Goal: Transaction & Acquisition: Purchase product/service

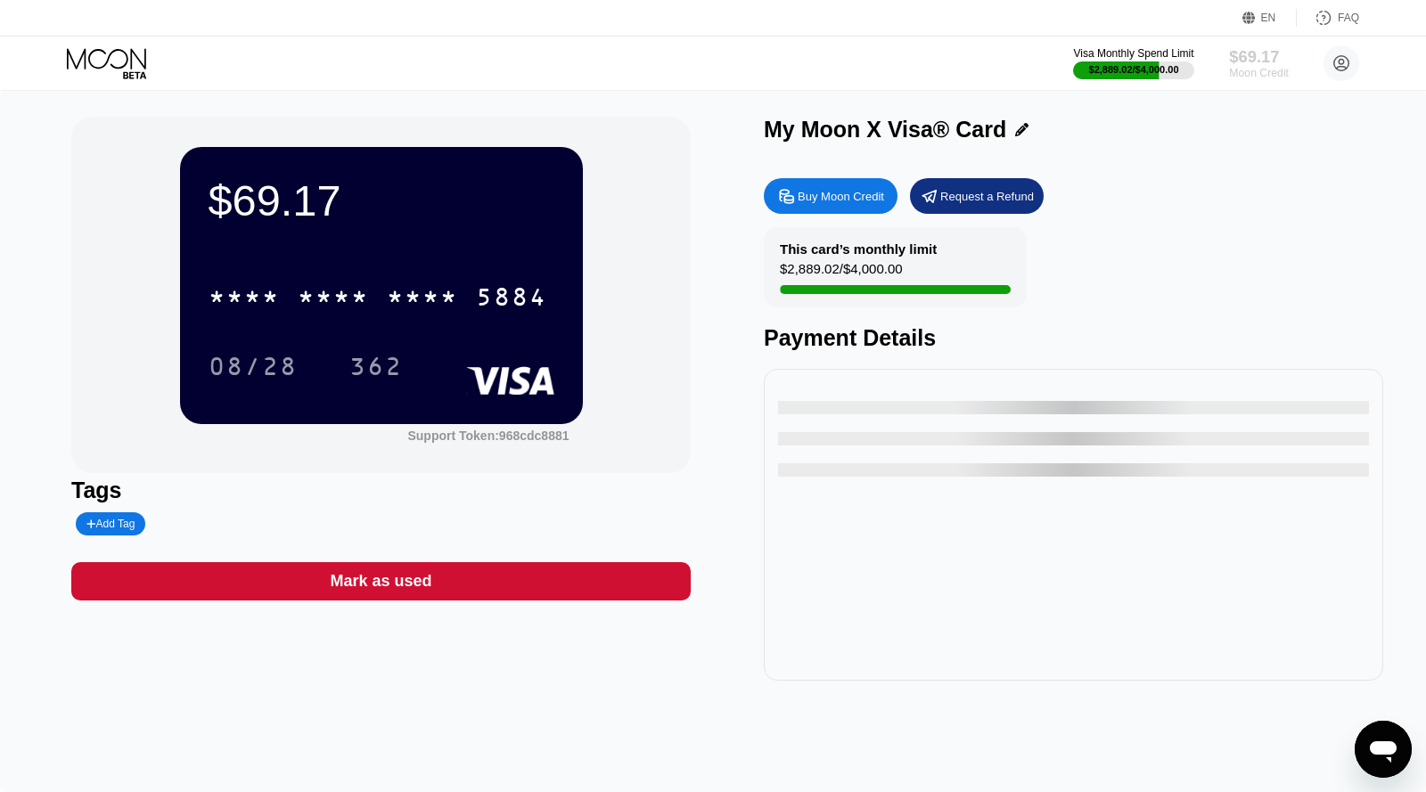
click at [1236, 60] on div "$69.17" at bounding box center [1259, 56] width 60 height 19
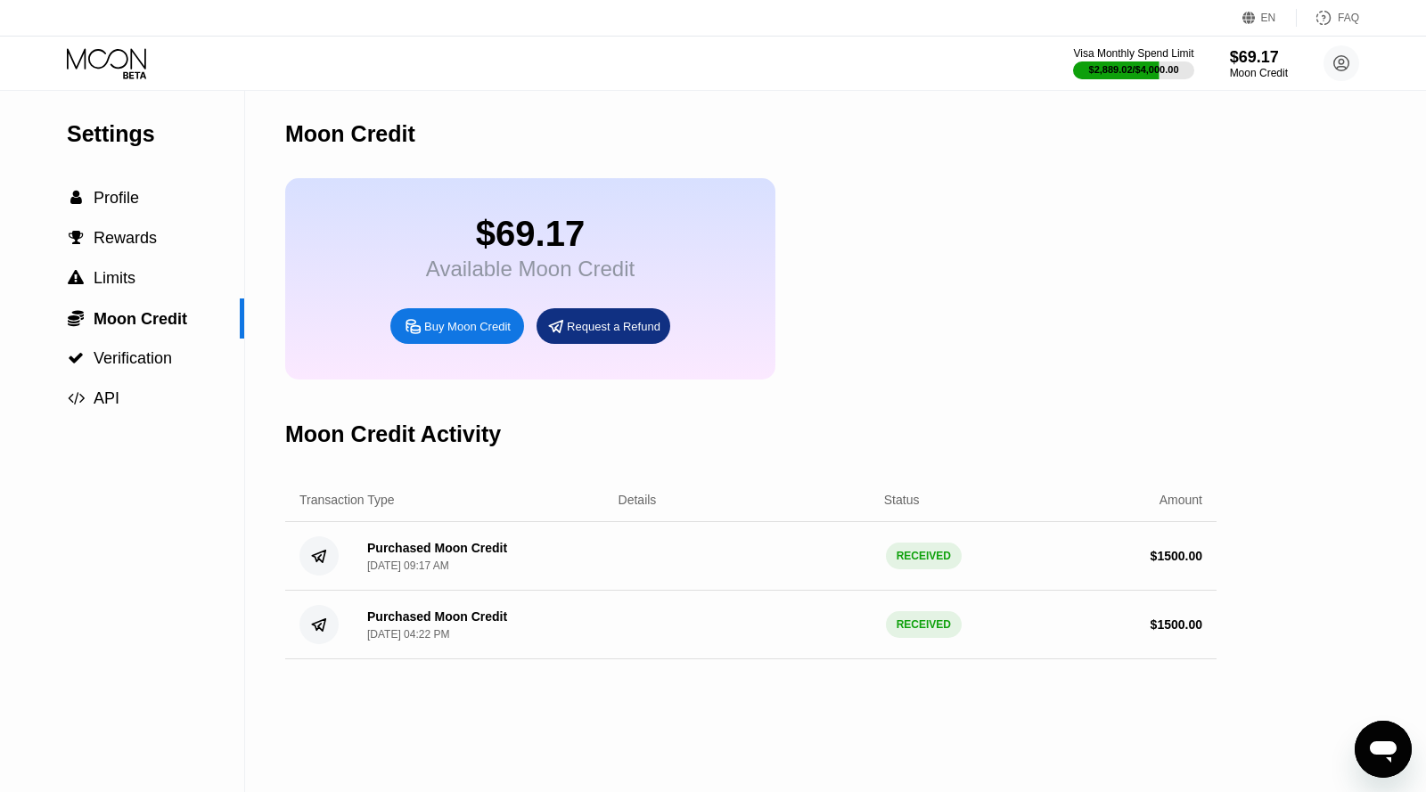
click at [430, 350] on div "$69.17 Available Moon Credit Buy Moon Credit Request a Refund" at bounding box center [530, 278] width 490 height 201
click at [468, 315] on div "Buy Moon Credit" at bounding box center [457, 326] width 134 height 36
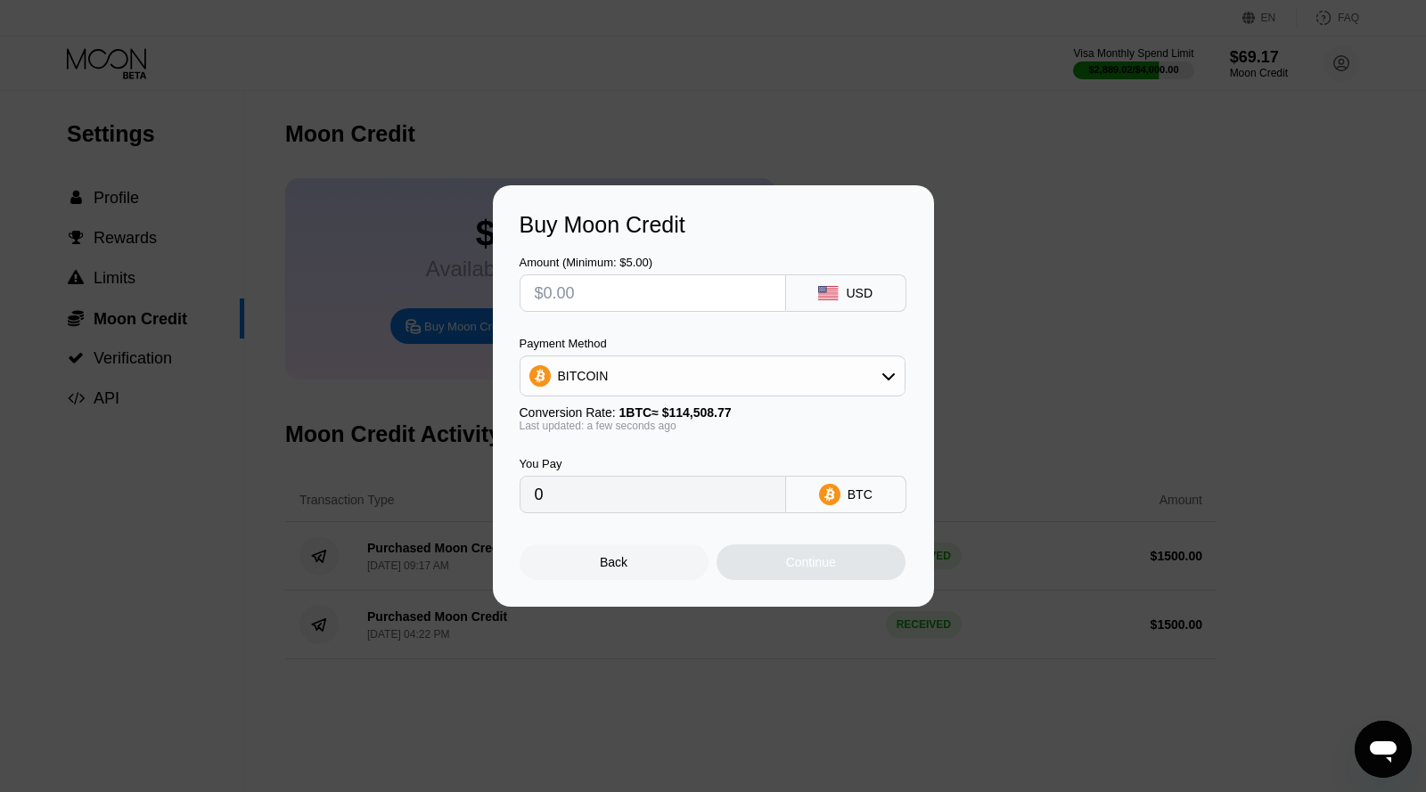
click at [611, 315] on div "Amount (Minimum: $5.00) USD Payment Method BITCOIN Conversion Rate: 1 BTC ≈ $11…" at bounding box center [714, 375] width 388 height 275
click at [621, 369] on div "BITCOIN" at bounding box center [712, 376] width 384 height 36
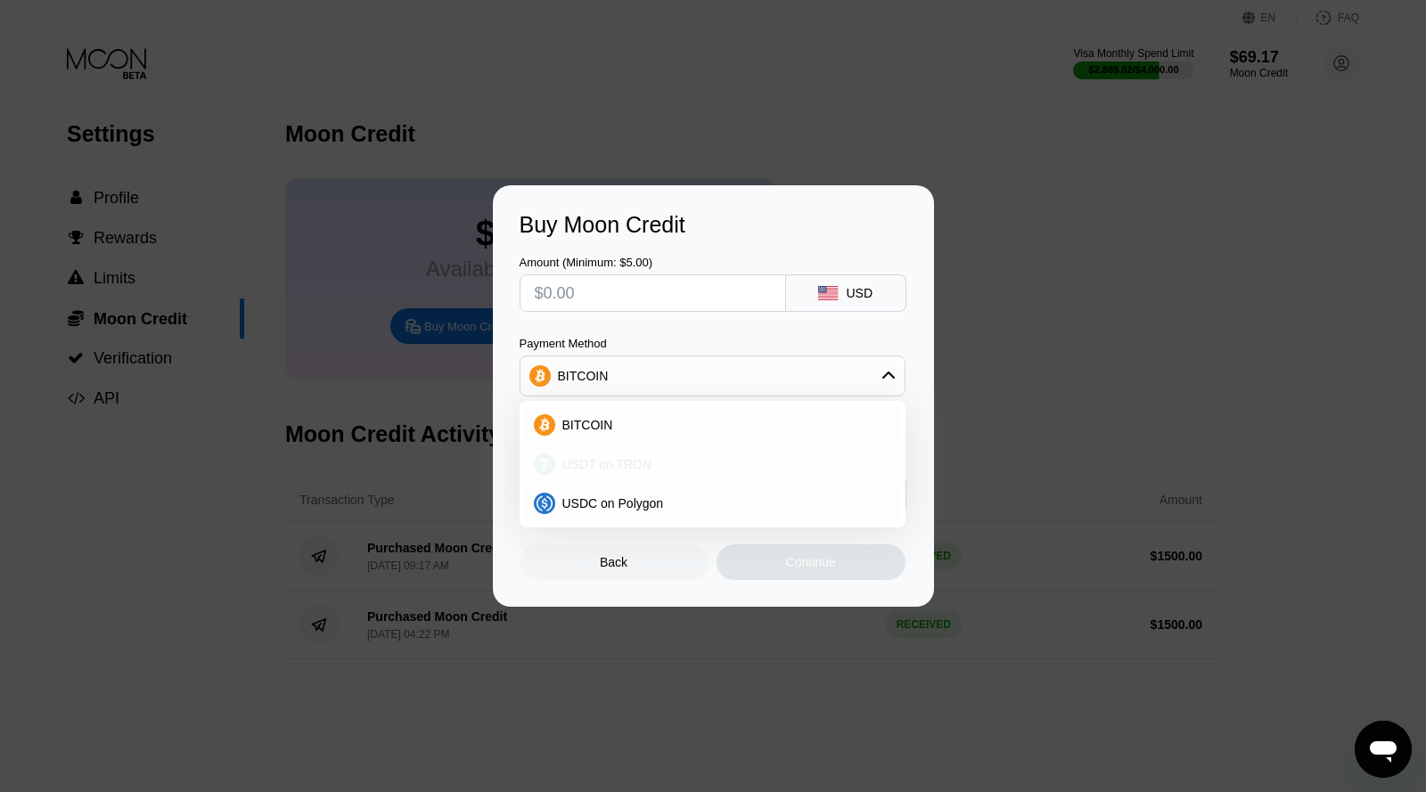
click at [646, 466] on span "USDT on TRON" at bounding box center [607, 464] width 90 height 14
type input "0.00"
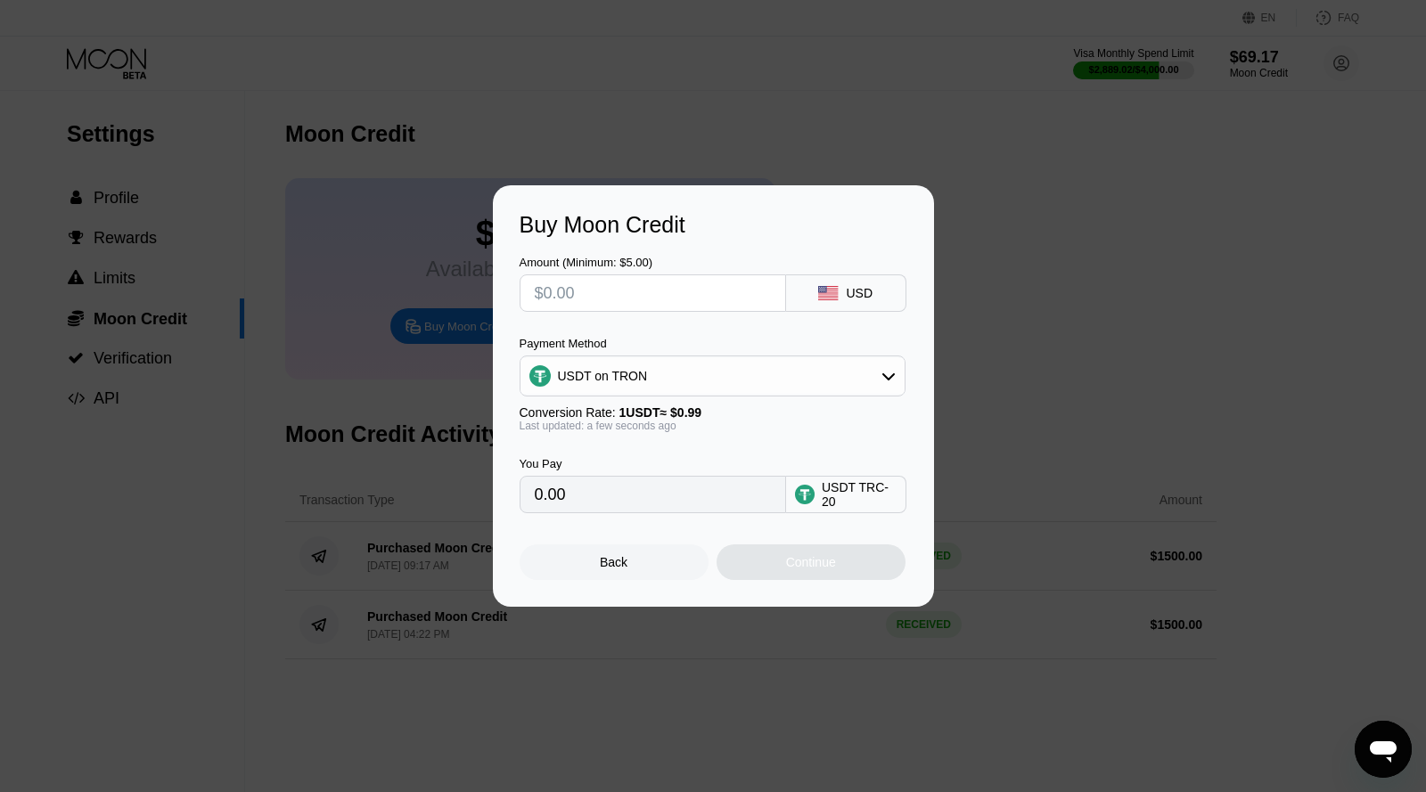
click at [630, 299] on input "text" at bounding box center [653, 293] width 236 height 36
type input "$1"
type input "1.01"
type input "$10"
type input "10.10"
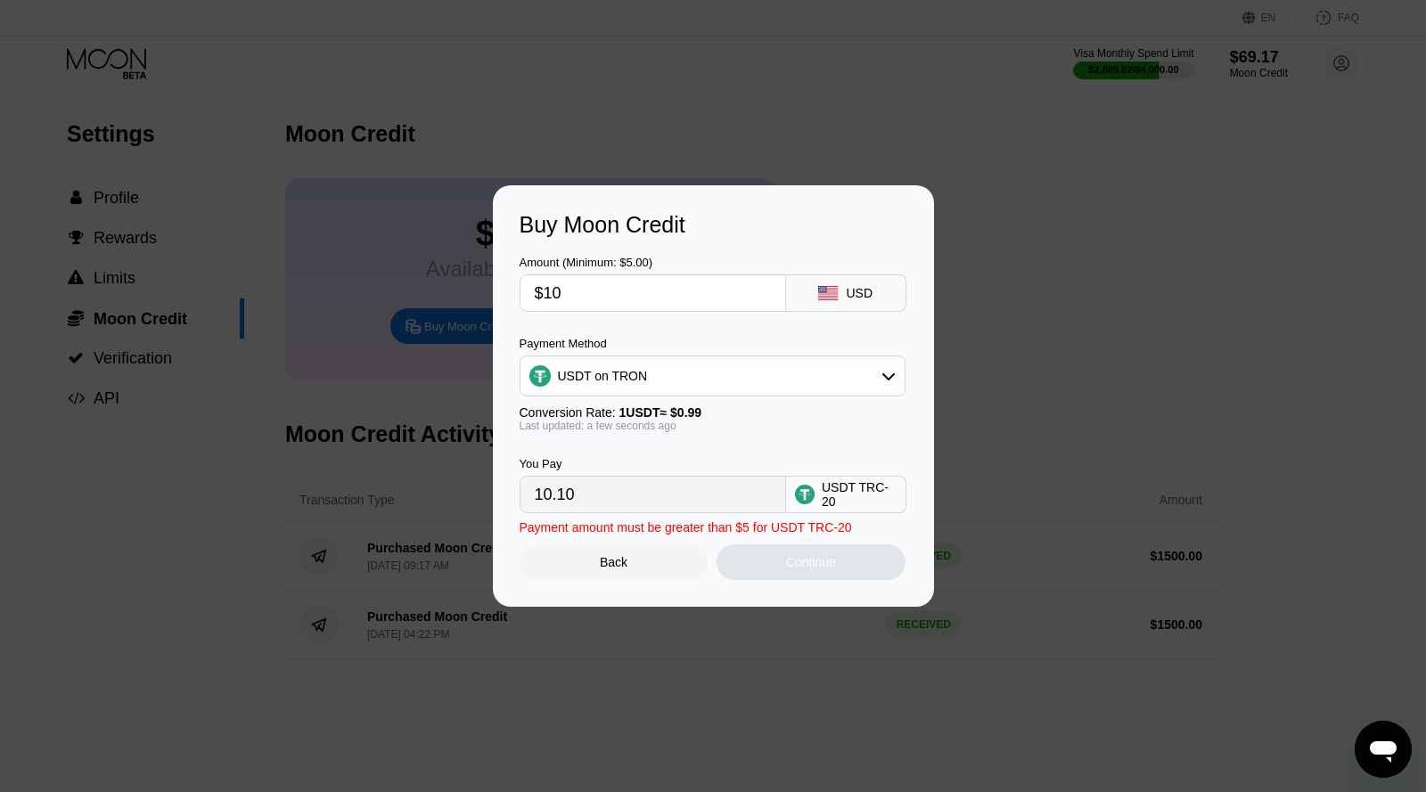
type input "$100"
type input "101.01"
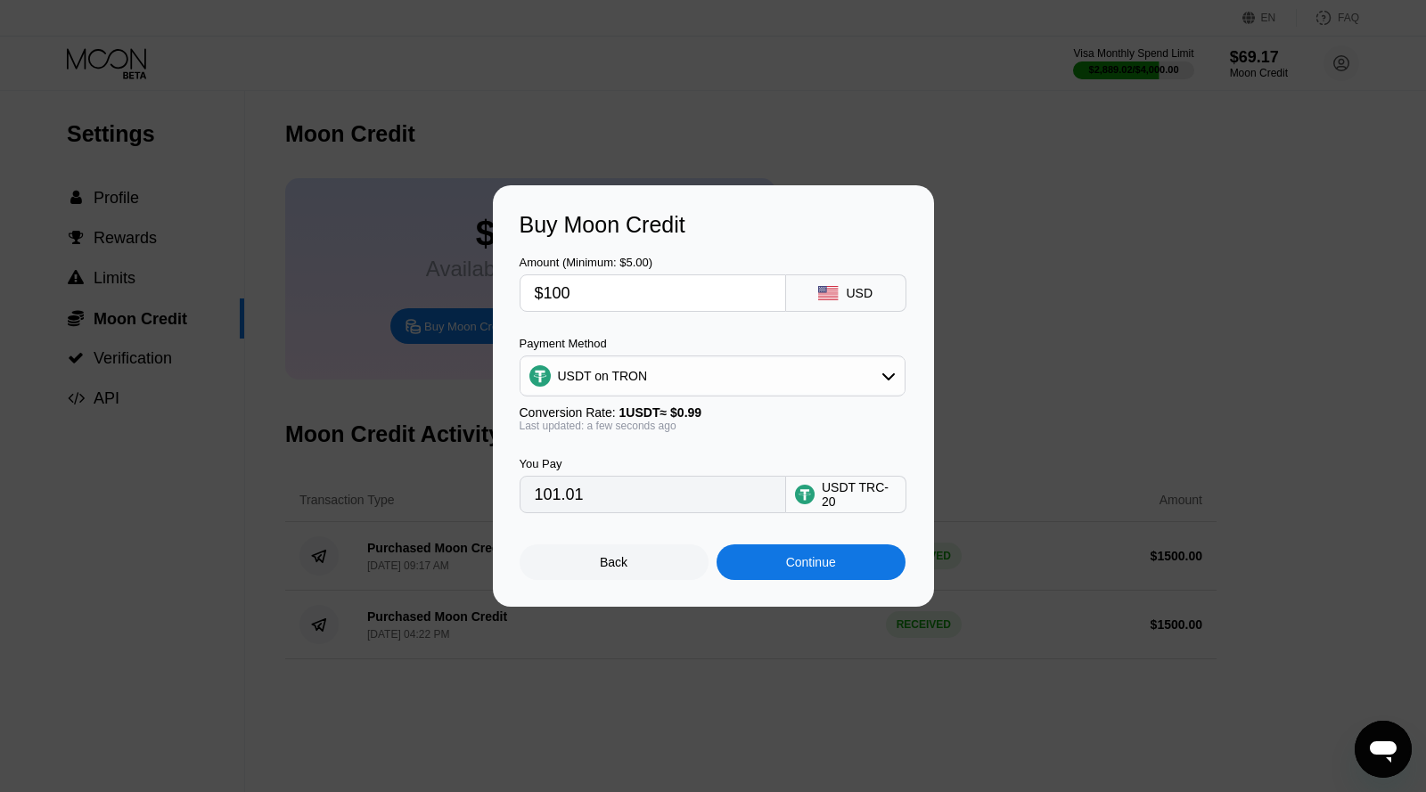
type input "$1000"
type input "1010.10"
click at [621, 297] on input "$1000" at bounding box center [653, 293] width 236 height 36
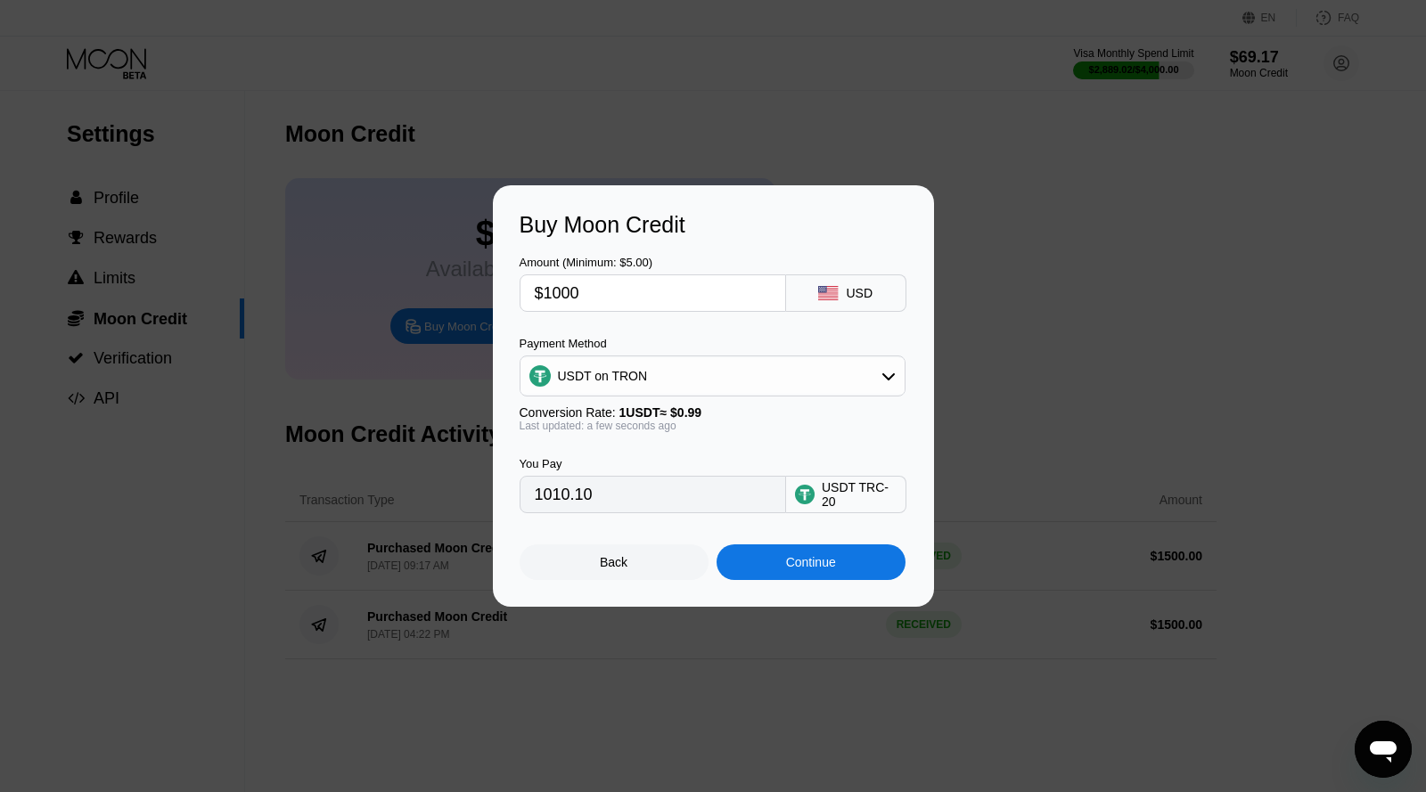
type input "$1"
type input "1.01"
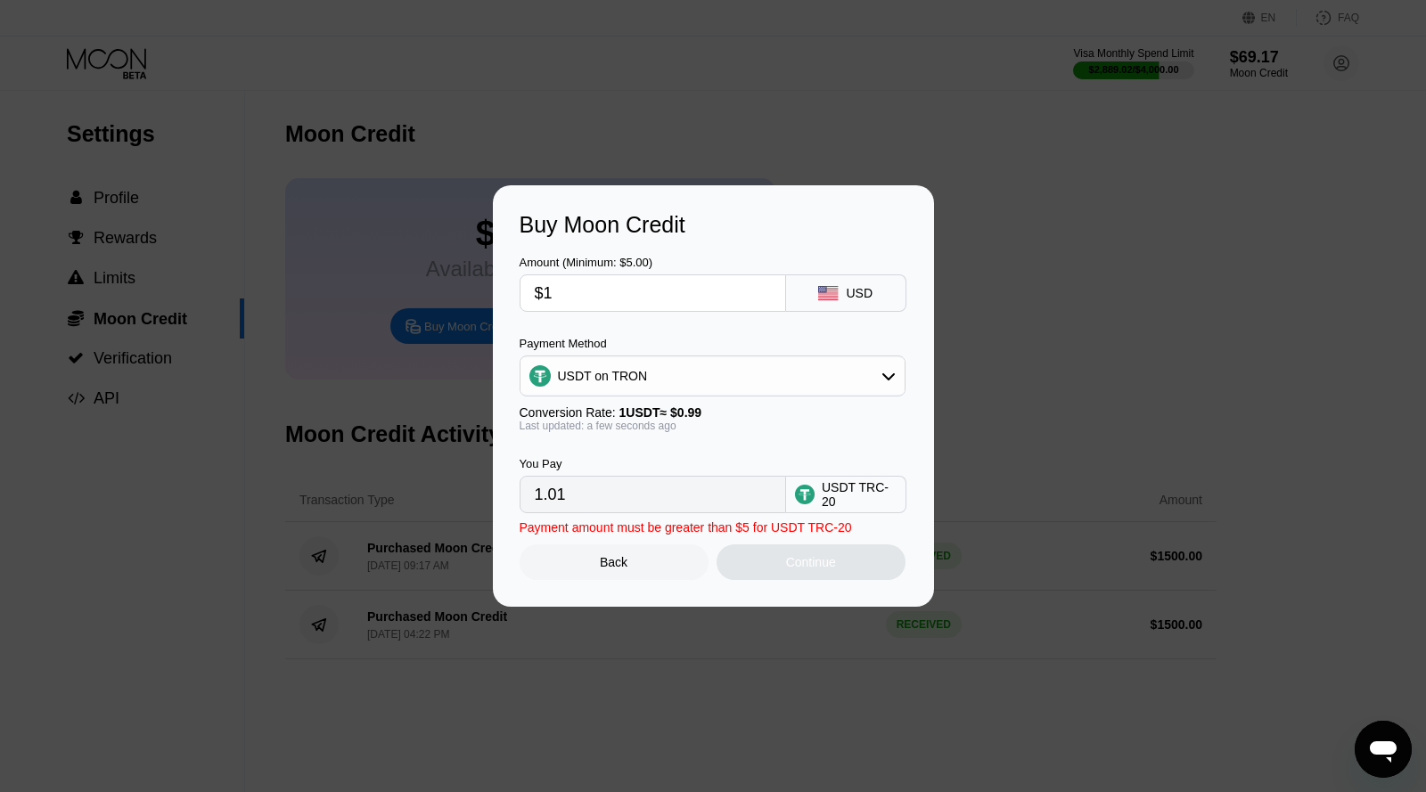
type input "$10"
type input "10.10"
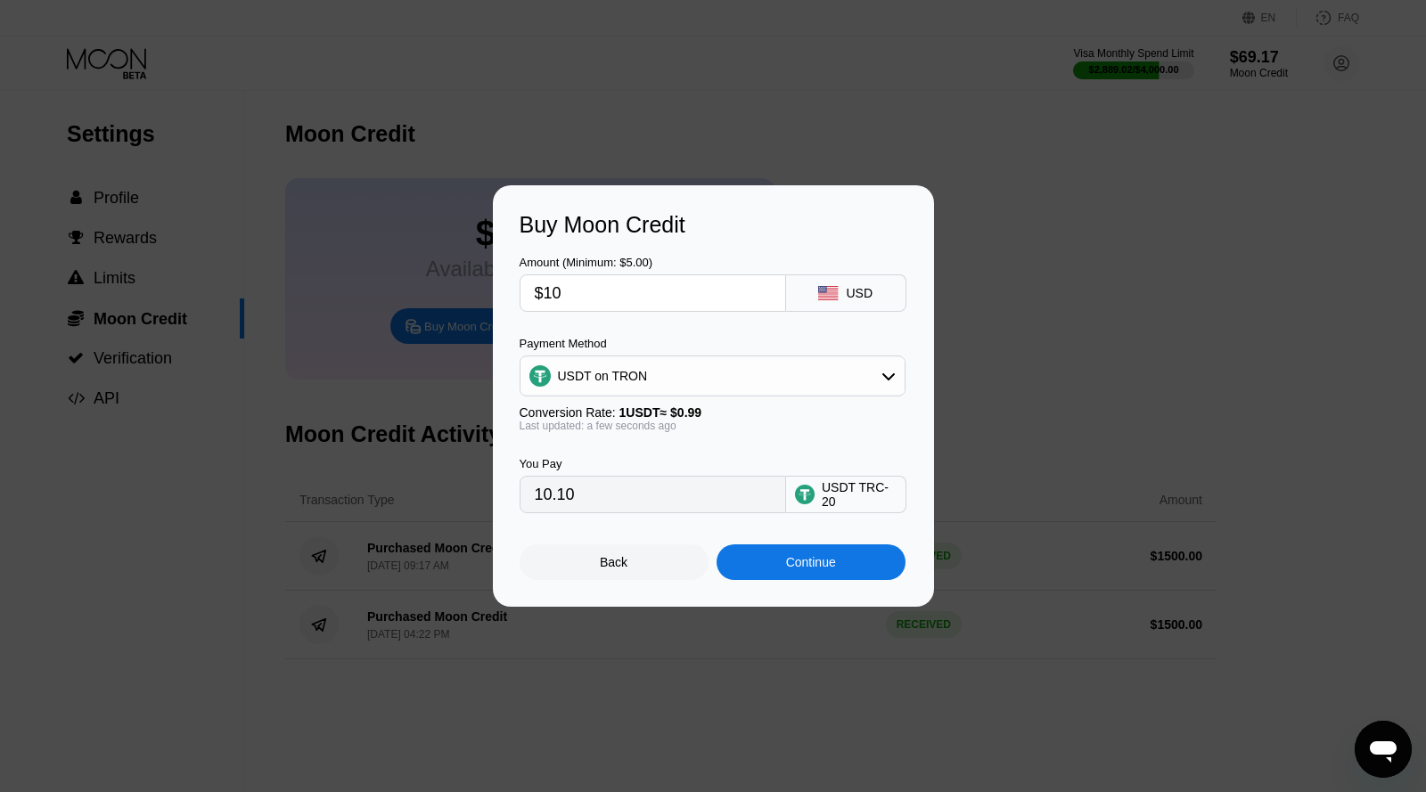
type input "$100"
type input "101.01"
type input "$1000"
type input "1010.10"
type input "$100"
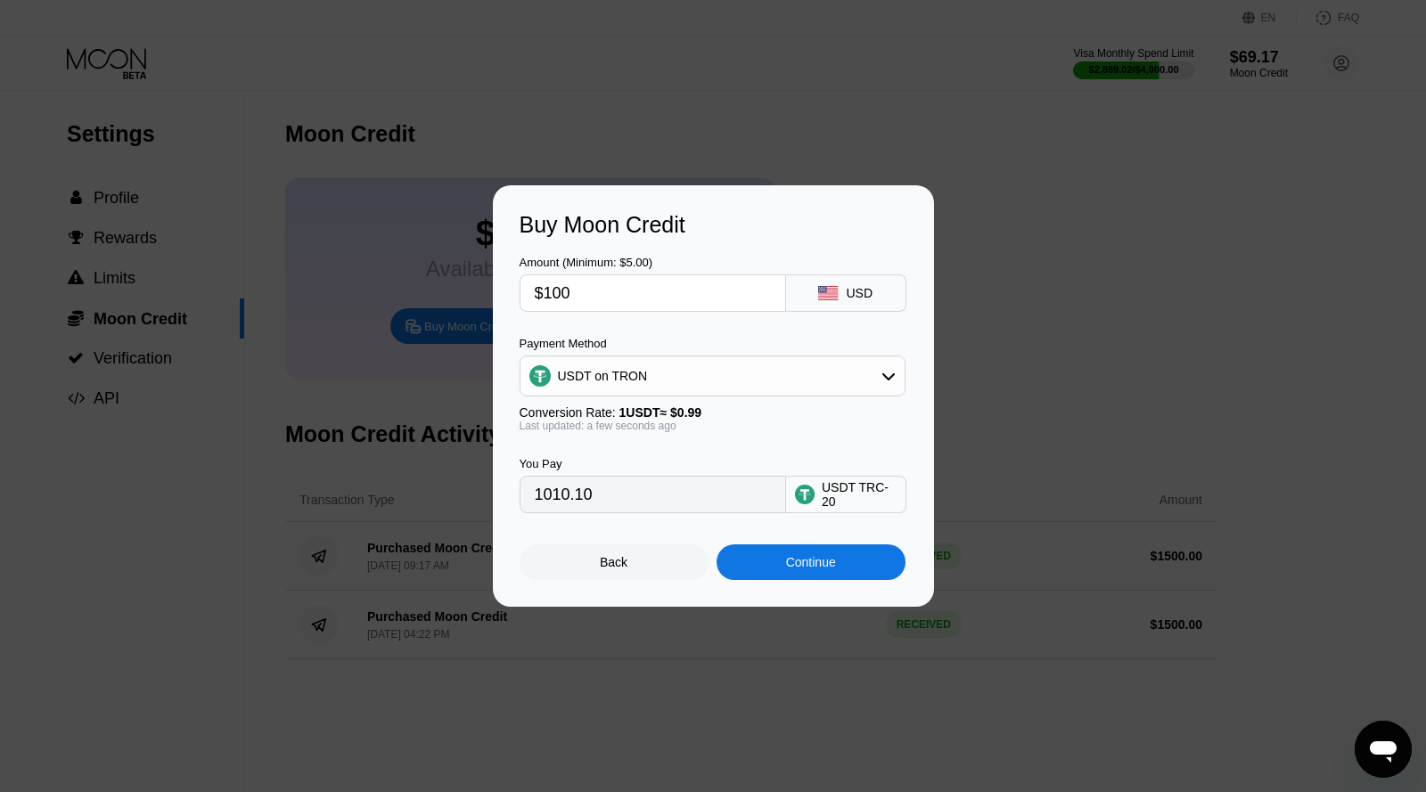
type input "101.01"
type input "$10"
type input "10.10"
type input "$1"
type input "1.01"
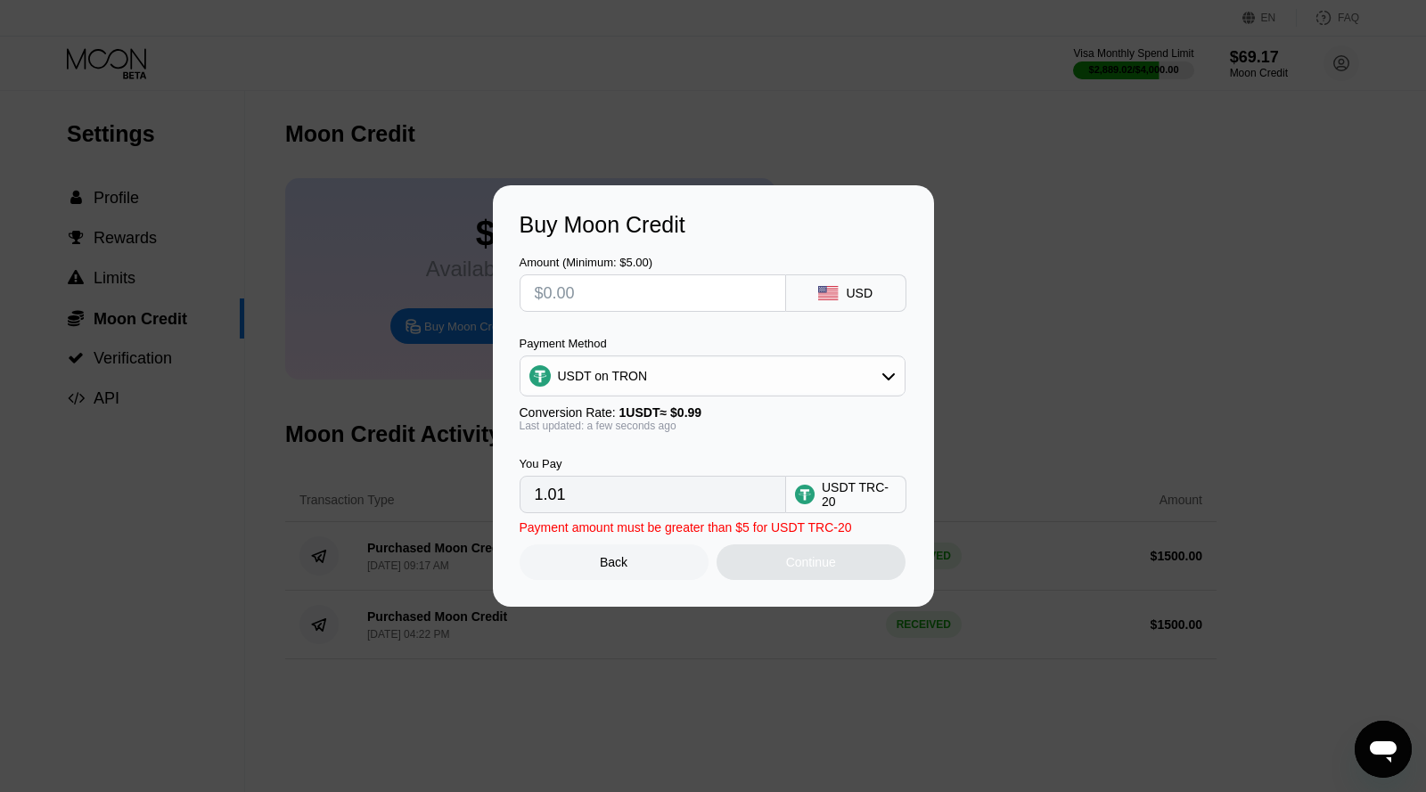
type input "0.00"
type input "$2"
type input "2.02"
type input "$20"
type input "20.20"
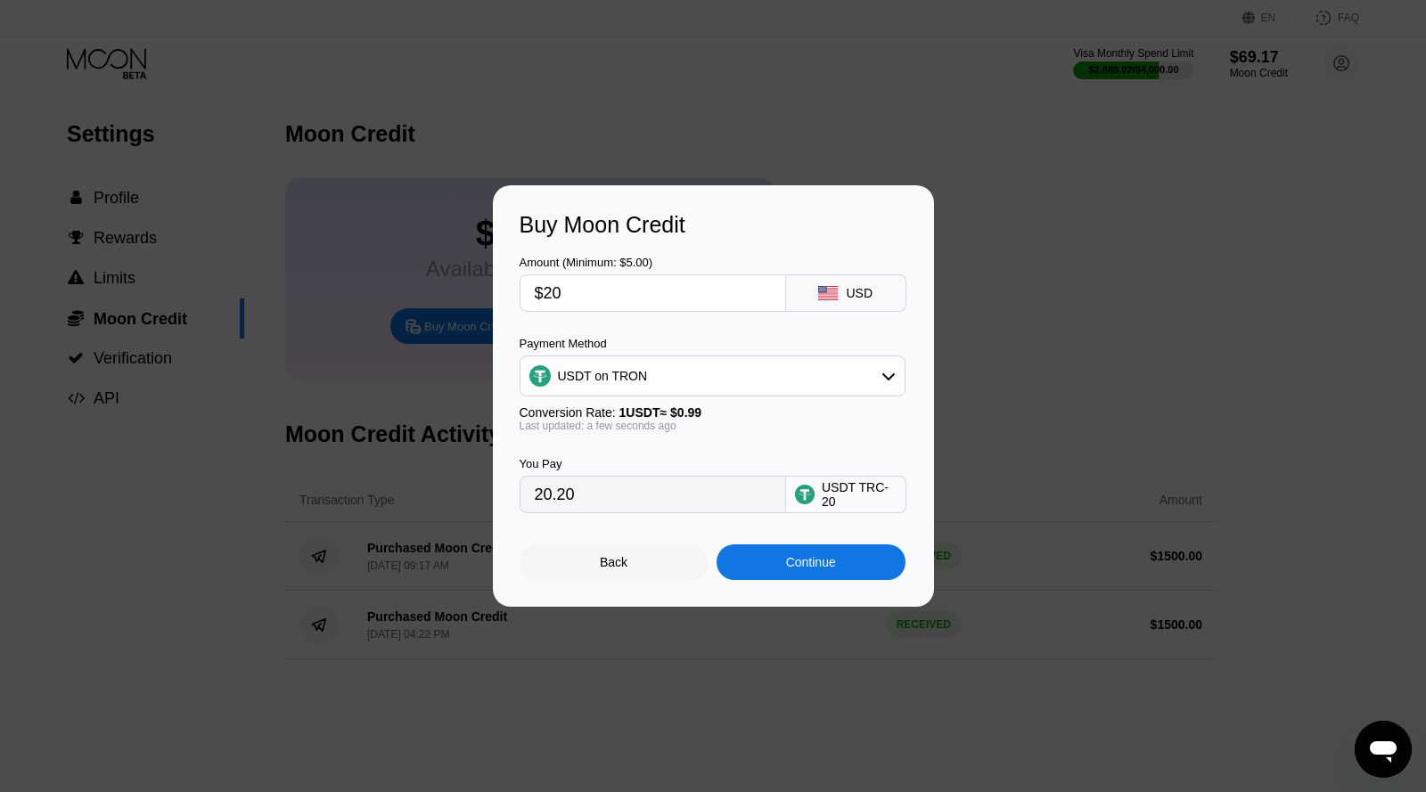
type input "$200"
type input "202.02"
type input "$2000"
type input "2020.20"
type input "$200"
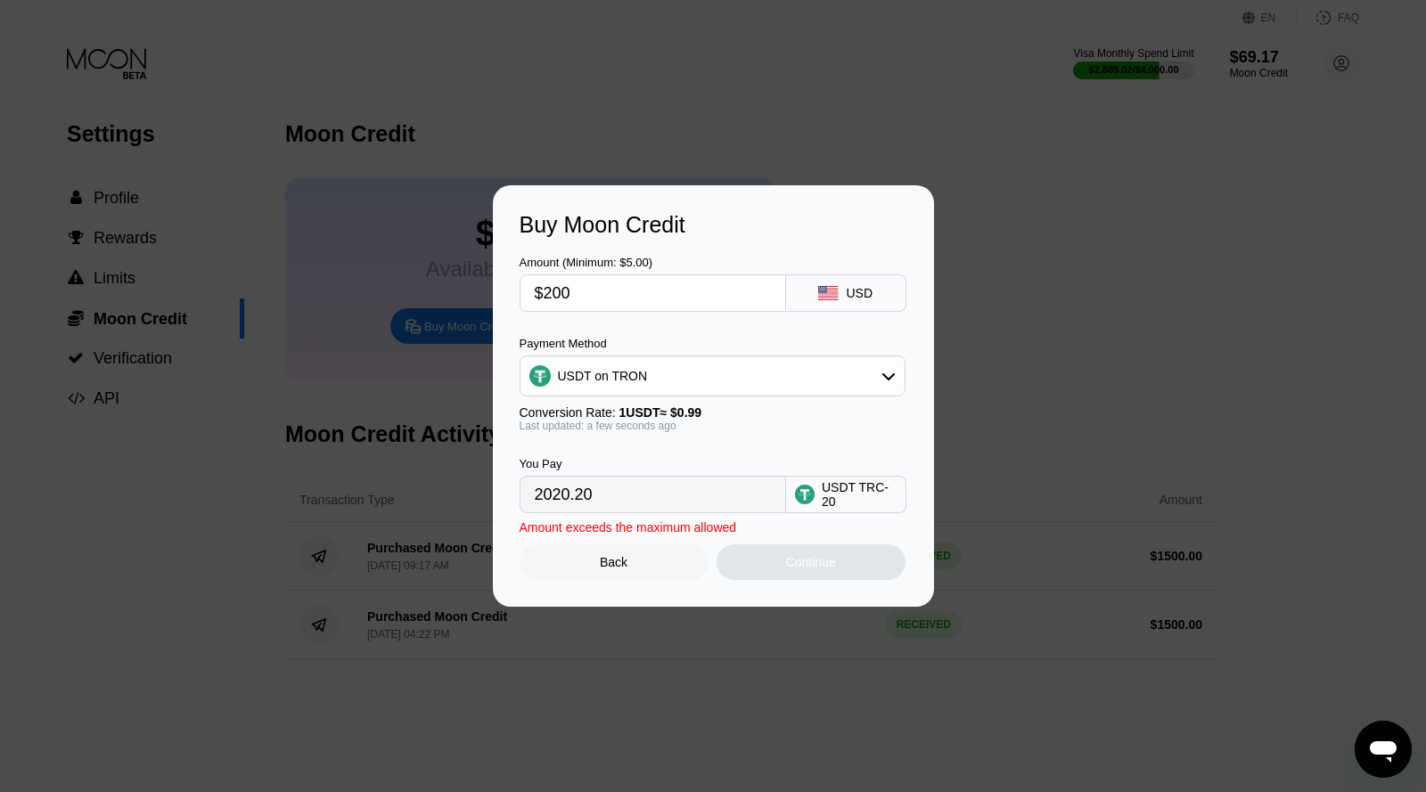
type input "202.02"
type input "$20"
type input "20.20"
type input "$2"
type input "2.02"
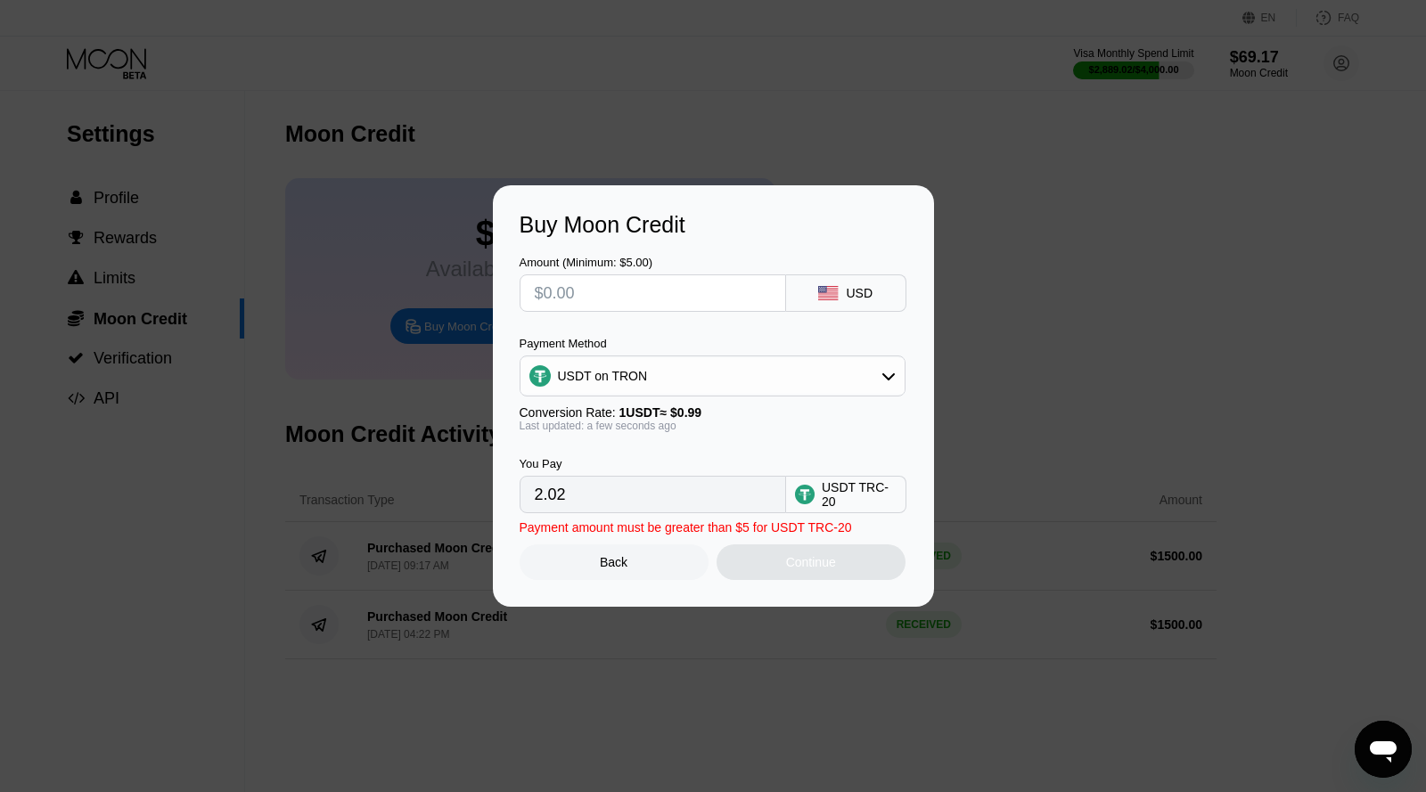
type input "0.00"
type input "$1"
type input "1.01"
type input "$10"
type input "10.10"
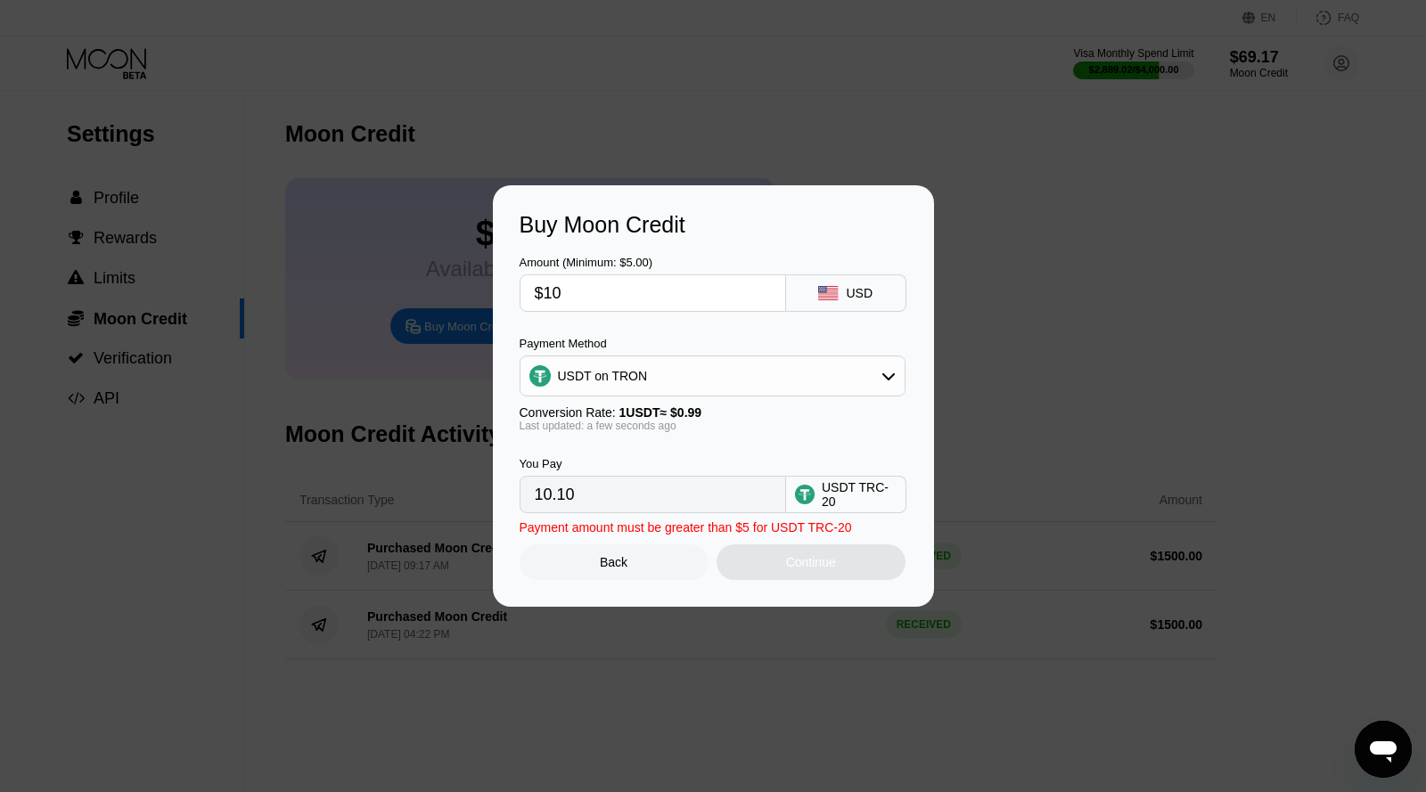
type input "$100"
type input "101.01"
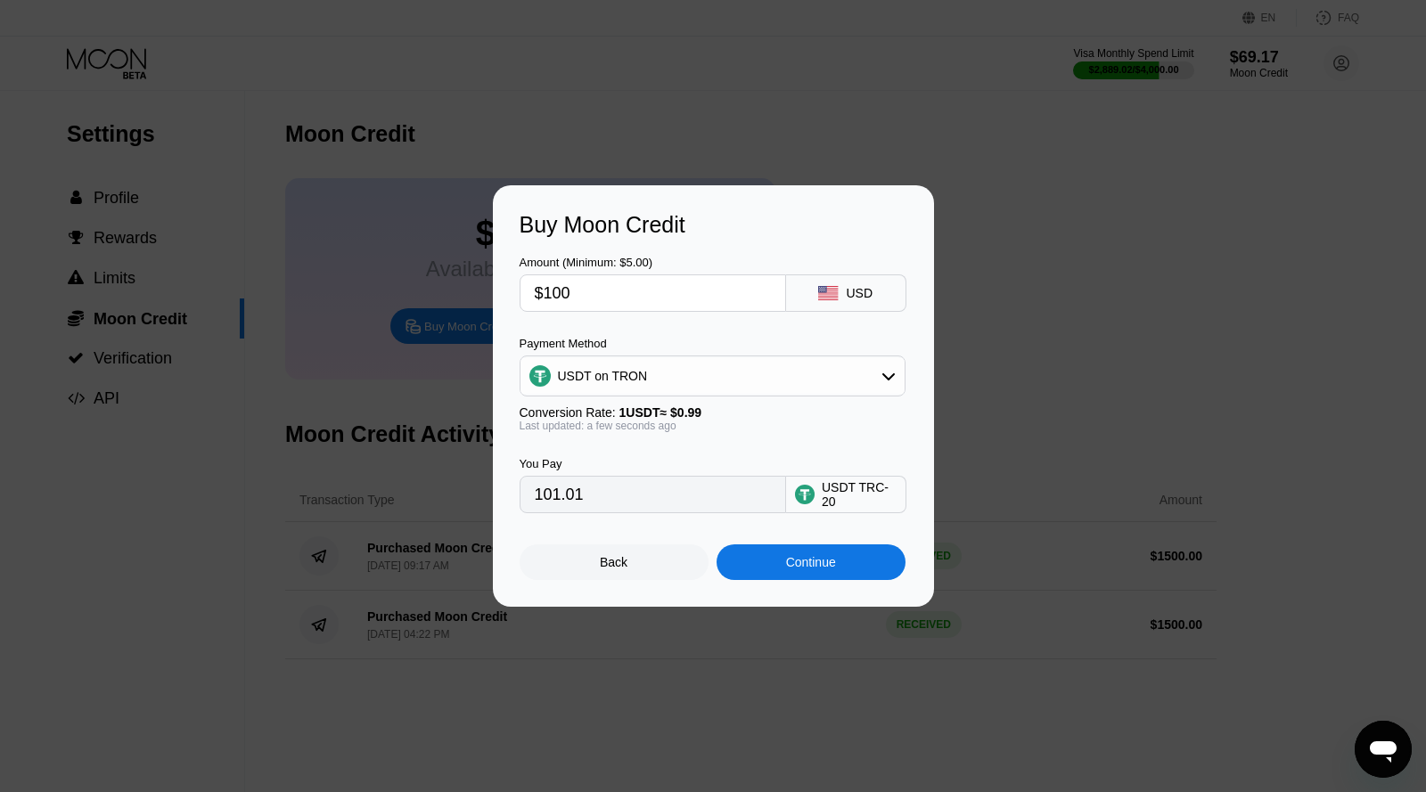
type input "$1000"
type input "1010.10"
type input "$1000"
click at [789, 564] on div "Continue" at bounding box center [811, 562] width 50 height 14
